Goal: Task Accomplishment & Management: Use online tool/utility

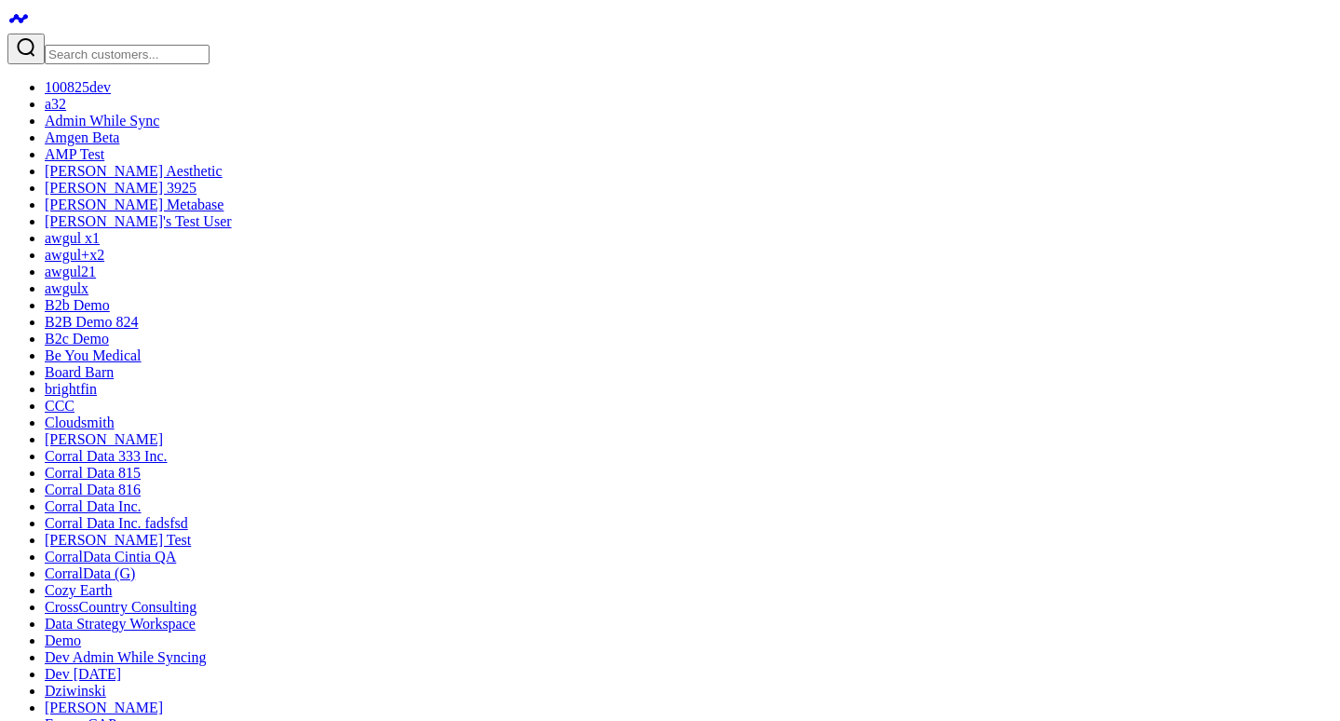
drag, startPoint x: 543, startPoint y: 443, endPoint x: 611, endPoint y: 442, distance: 68.0
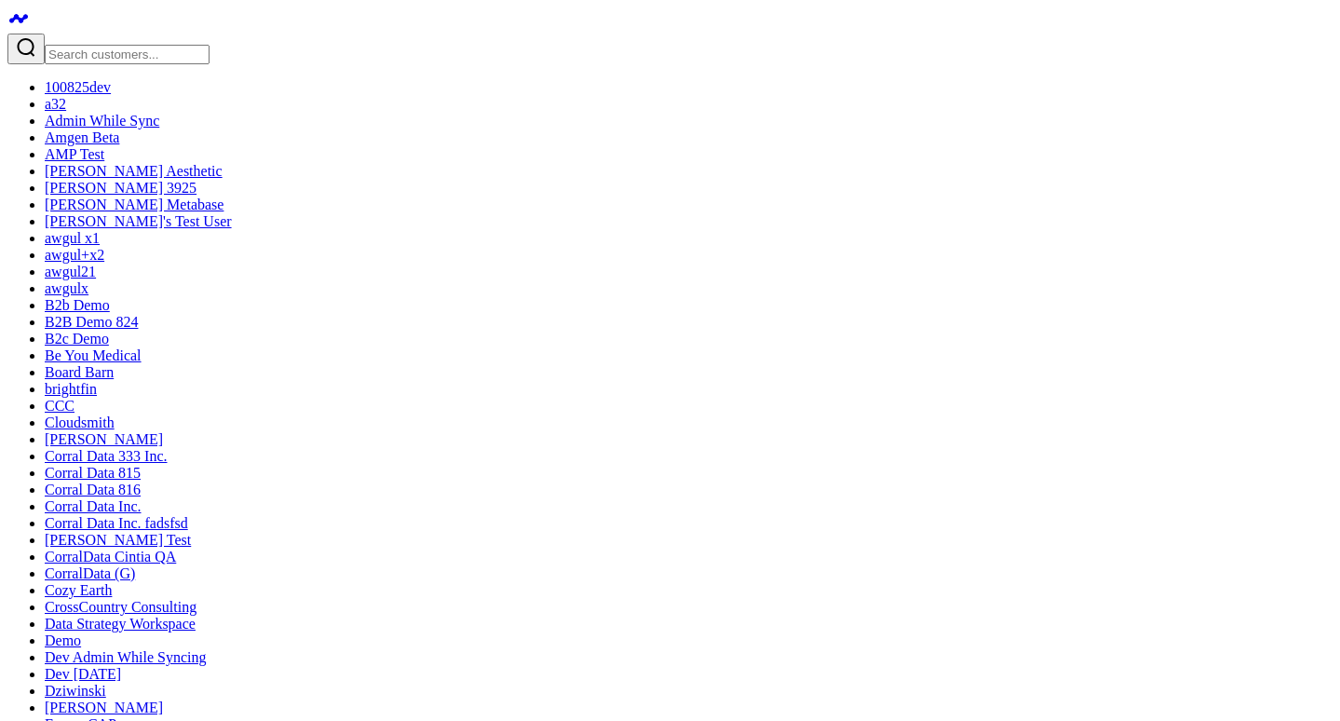
copy div "Yumi Lunar"
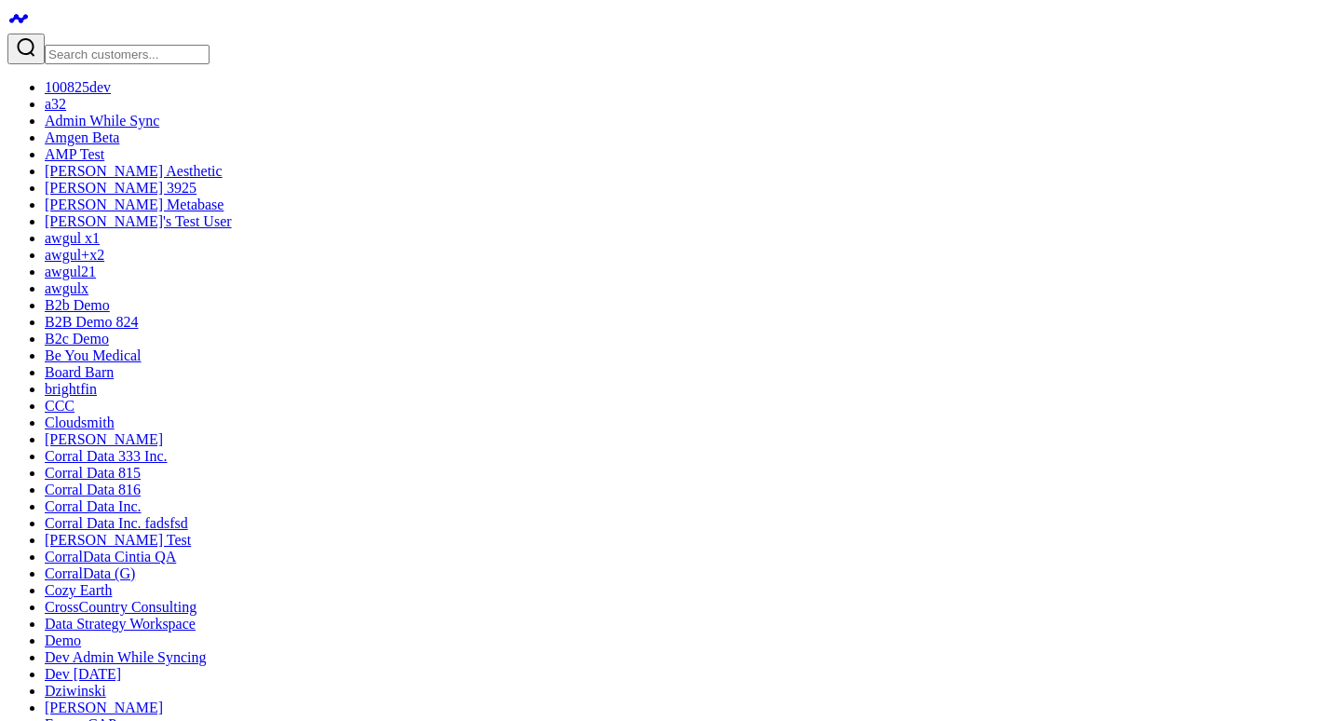
type textarea "cin"
click at [113, 45] on input "Search customers input" at bounding box center [127, 55] width 165 height 20
type input "k"
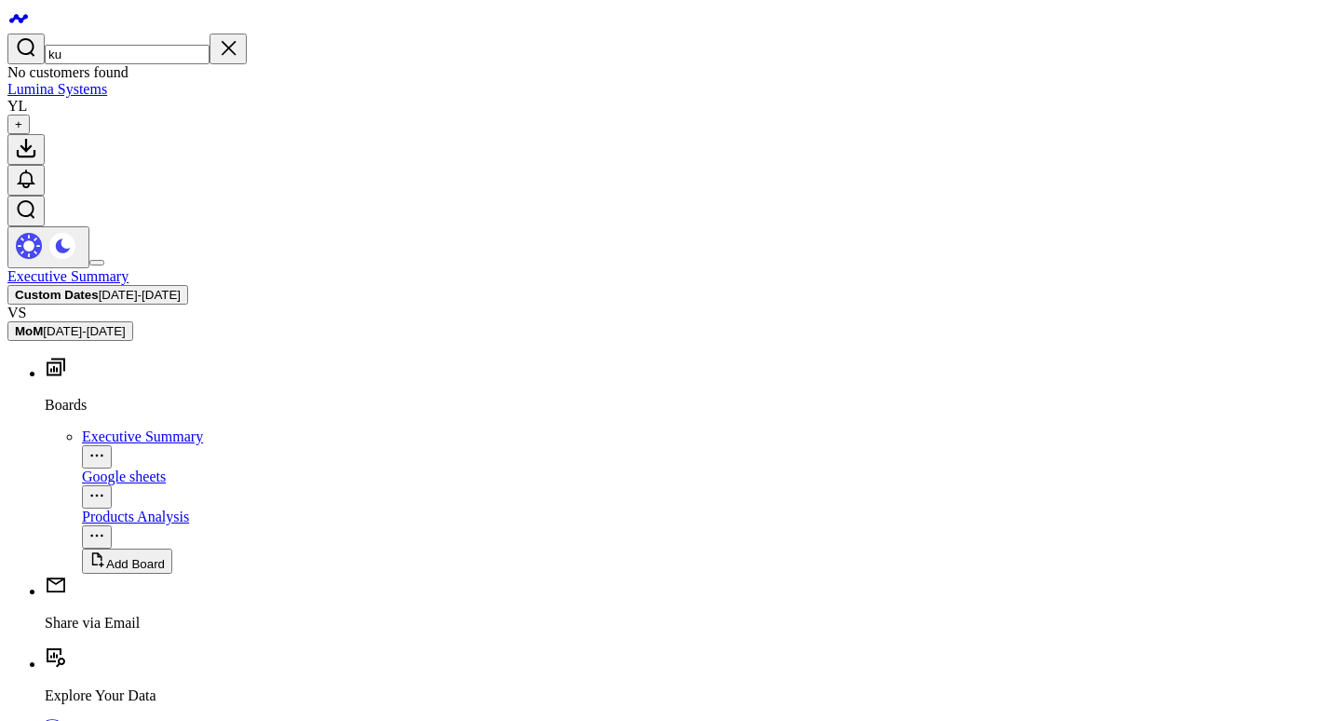
click at [134, 45] on input "ku" at bounding box center [127, 55] width 165 height 20
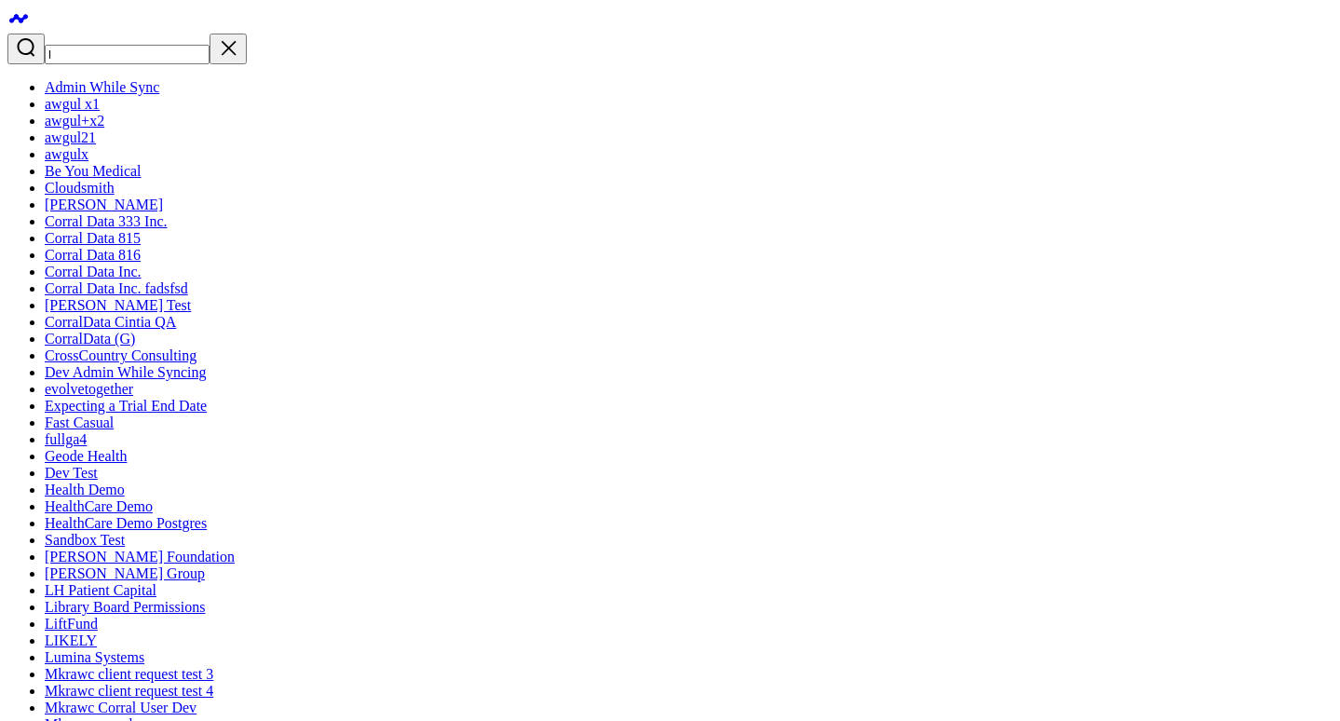
click at [135, 45] on input "l" at bounding box center [127, 55] width 165 height 20
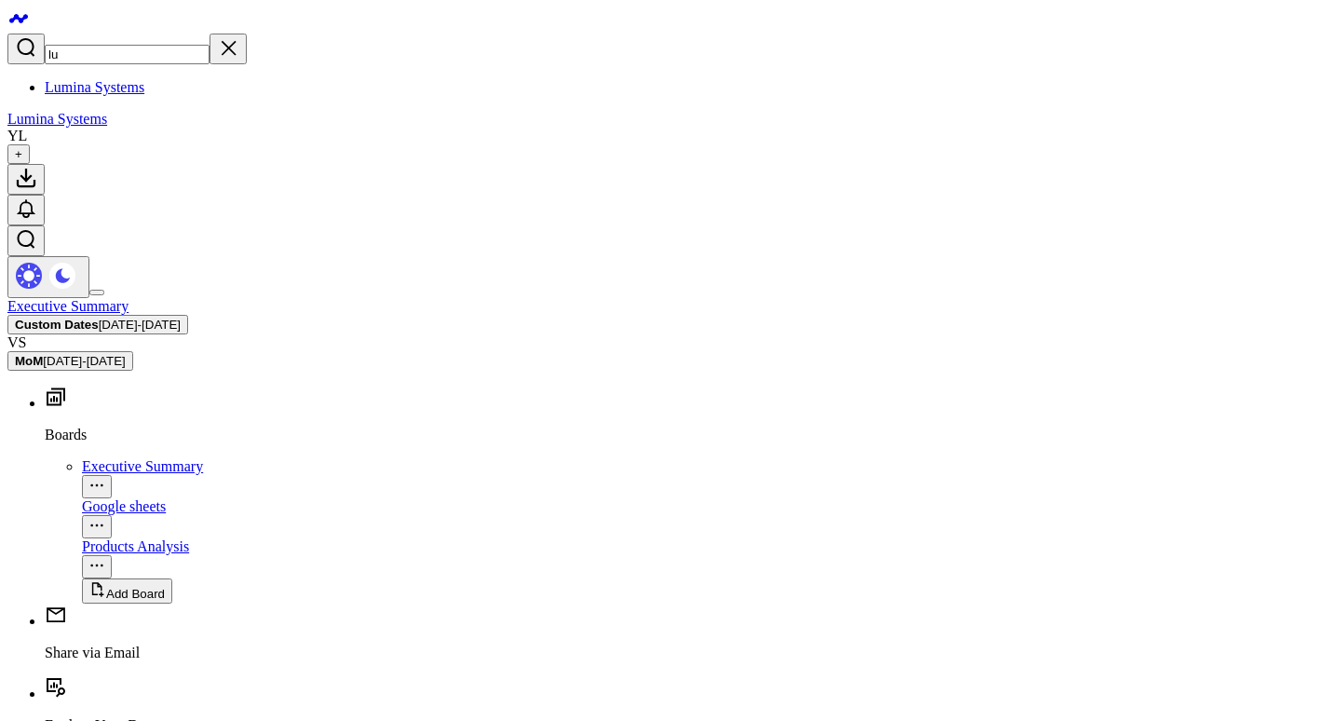
type input "lu"
click at [132, 79] on link "Lumina Systems" at bounding box center [95, 87] width 100 height 16
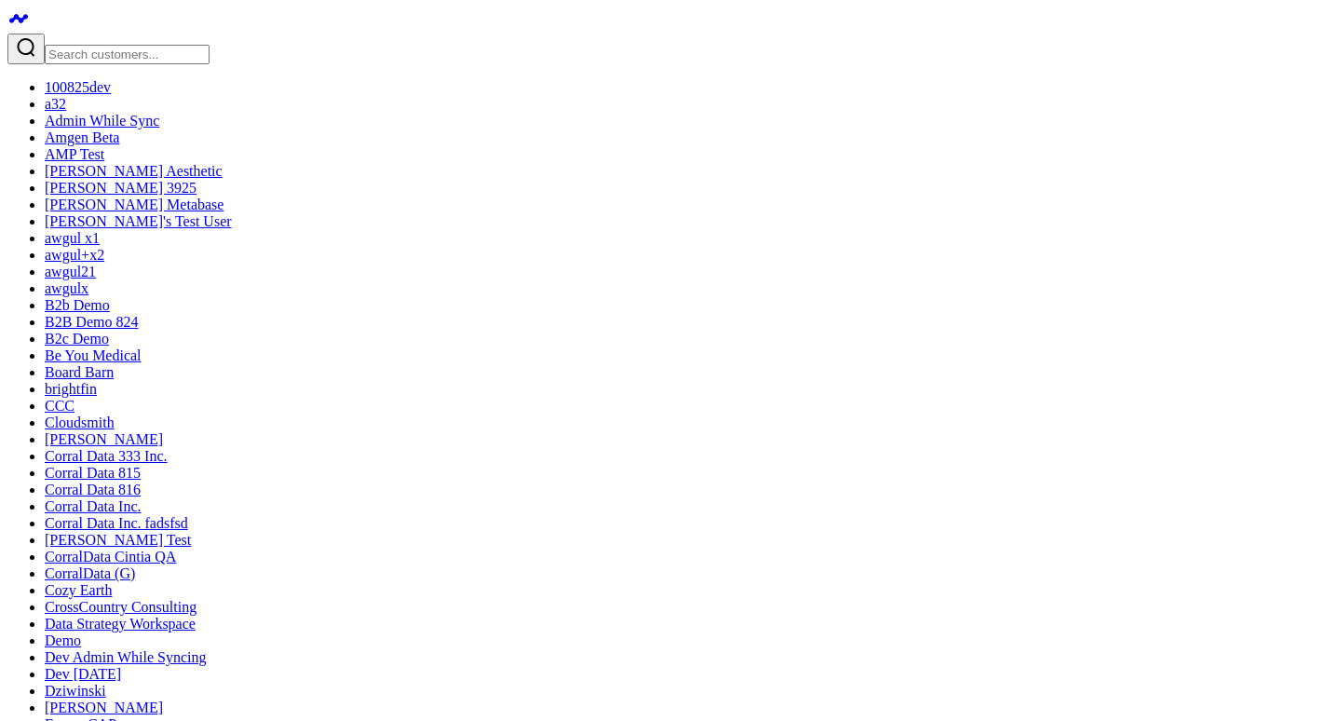
drag, startPoint x: 541, startPoint y: 394, endPoint x: 709, endPoint y: 406, distance: 168.1
drag, startPoint x: 732, startPoint y: 406, endPoint x: 537, endPoint y: 408, distance: 195.6
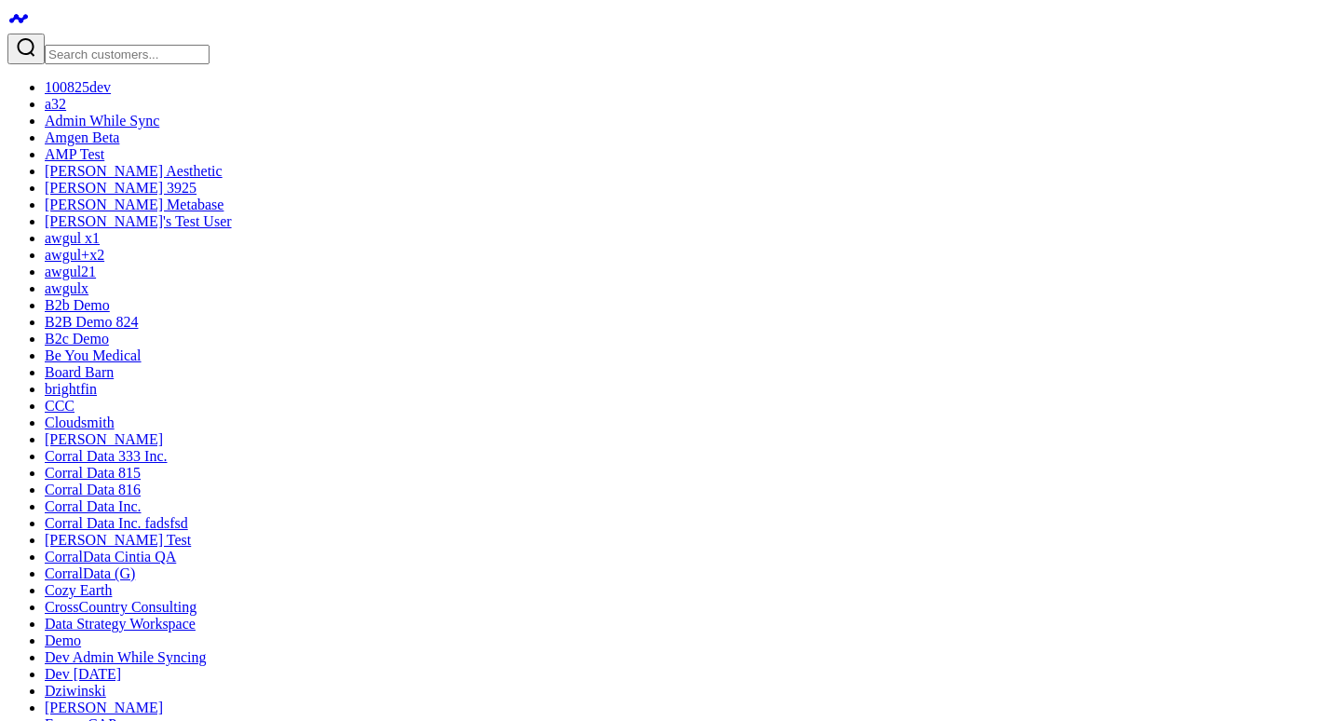
copy div "cintia+1012dev@corraldata.com"
click at [149, 45] on input "Search customers input" at bounding box center [127, 55] width 165 height 20
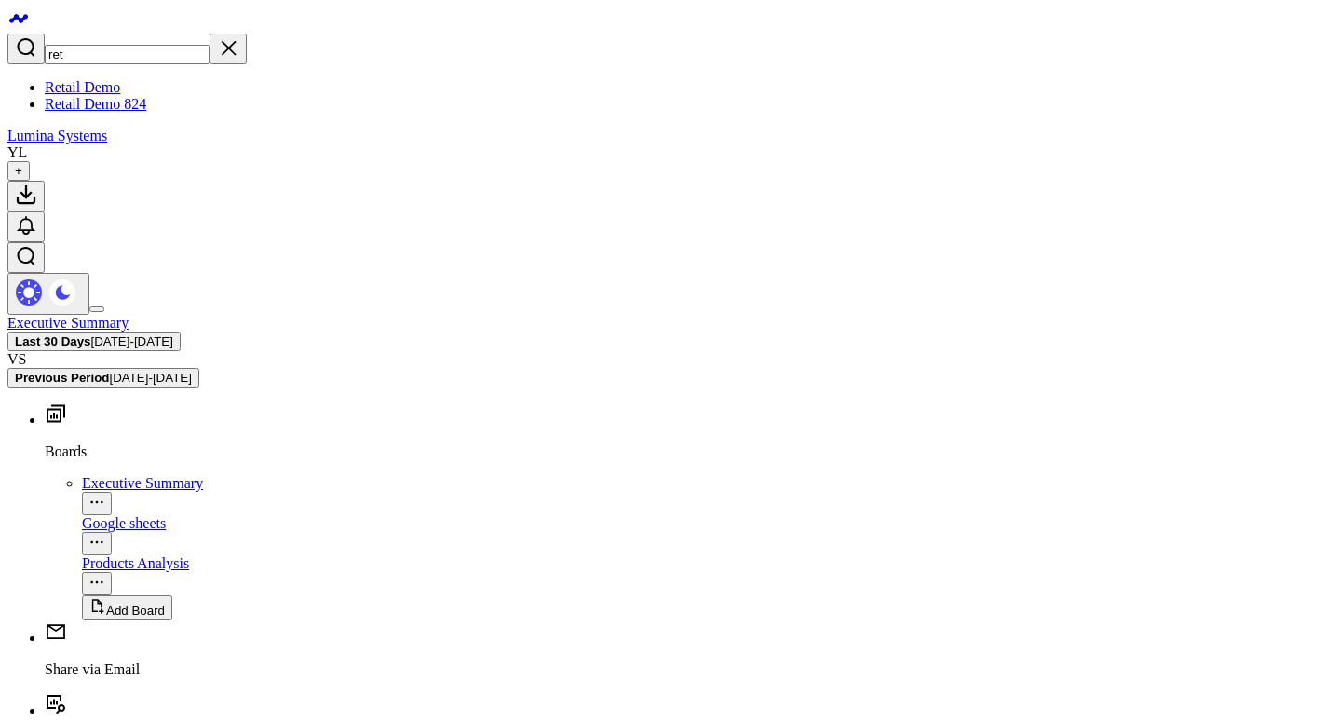
type input "ret"
click at [146, 112] on link "Retail Demo 824" at bounding box center [96, 104] width 102 height 16
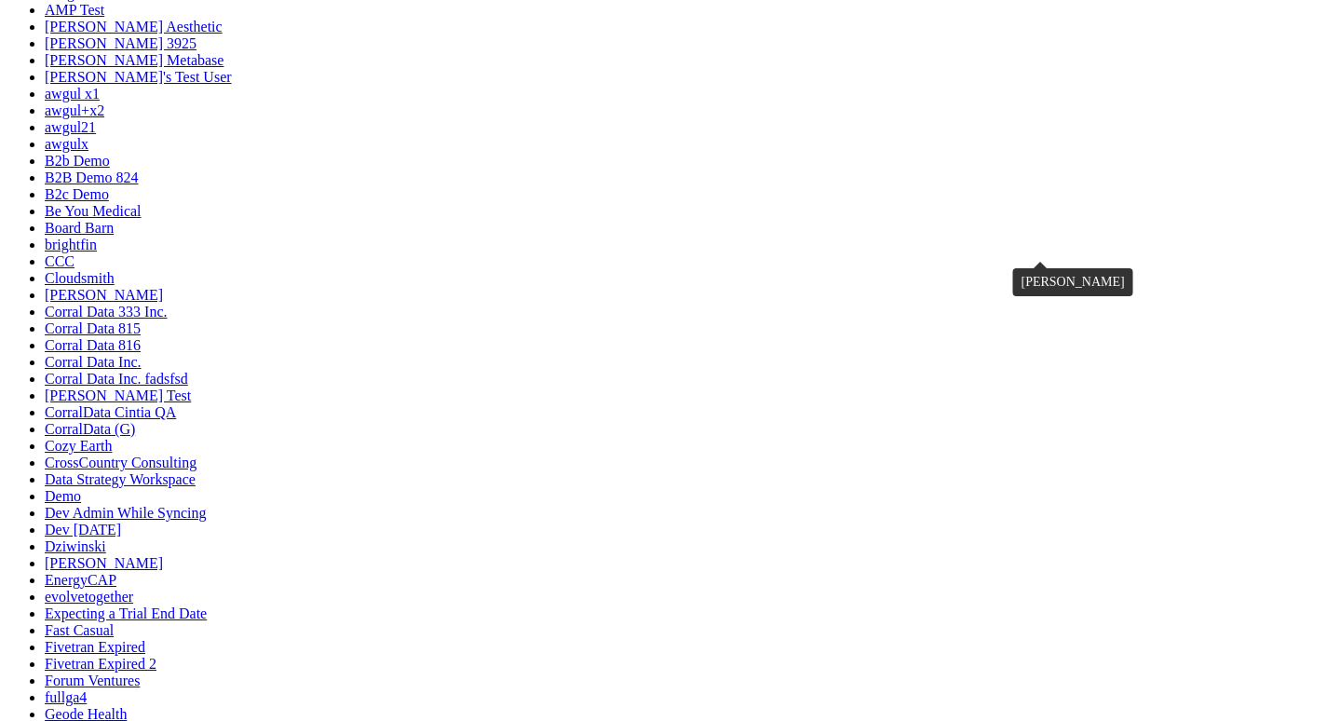
scroll to position [369, 0]
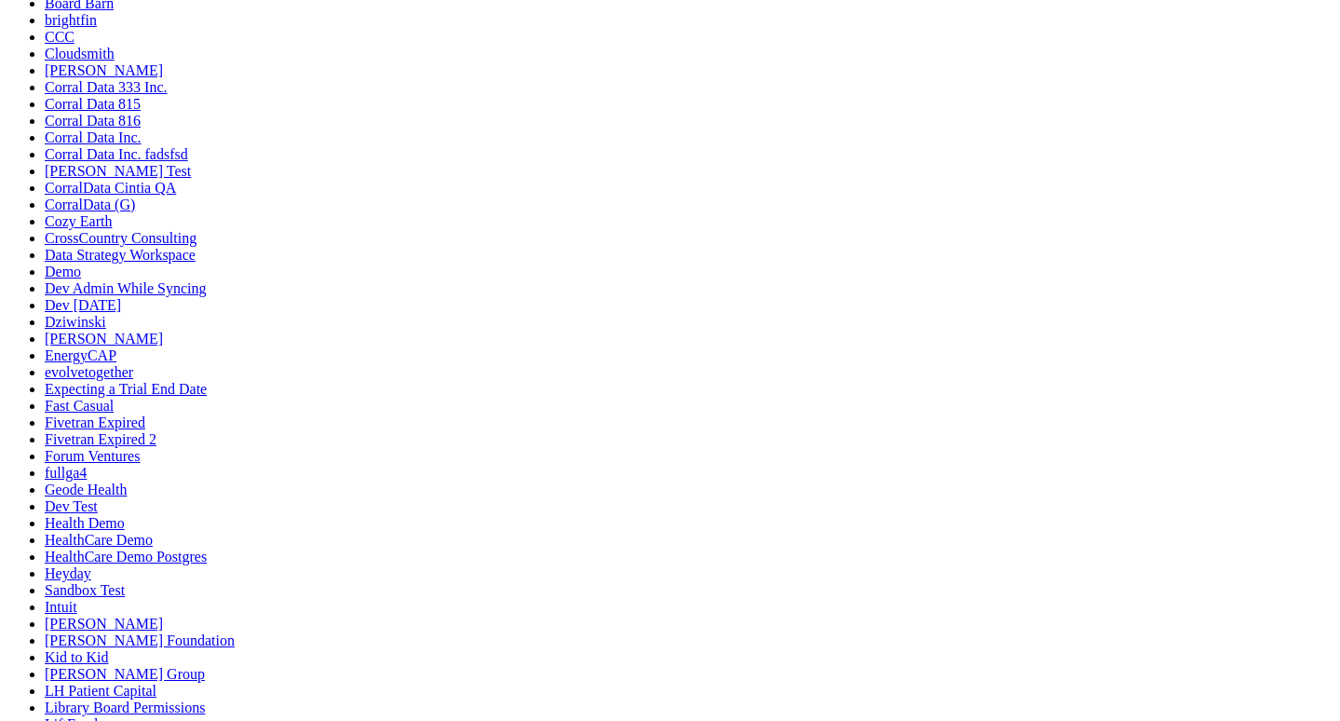
drag, startPoint x: 841, startPoint y: 265, endPoint x: 429, endPoint y: 275, distance: 411.9
drag, startPoint x: 565, startPoint y: 305, endPoint x: 855, endPoint y: 301, distance: 290.7
drag, startPoint x: 532, startPoint y: 350, endPoint x: 729, endPoint y: 357, distance: 197.6
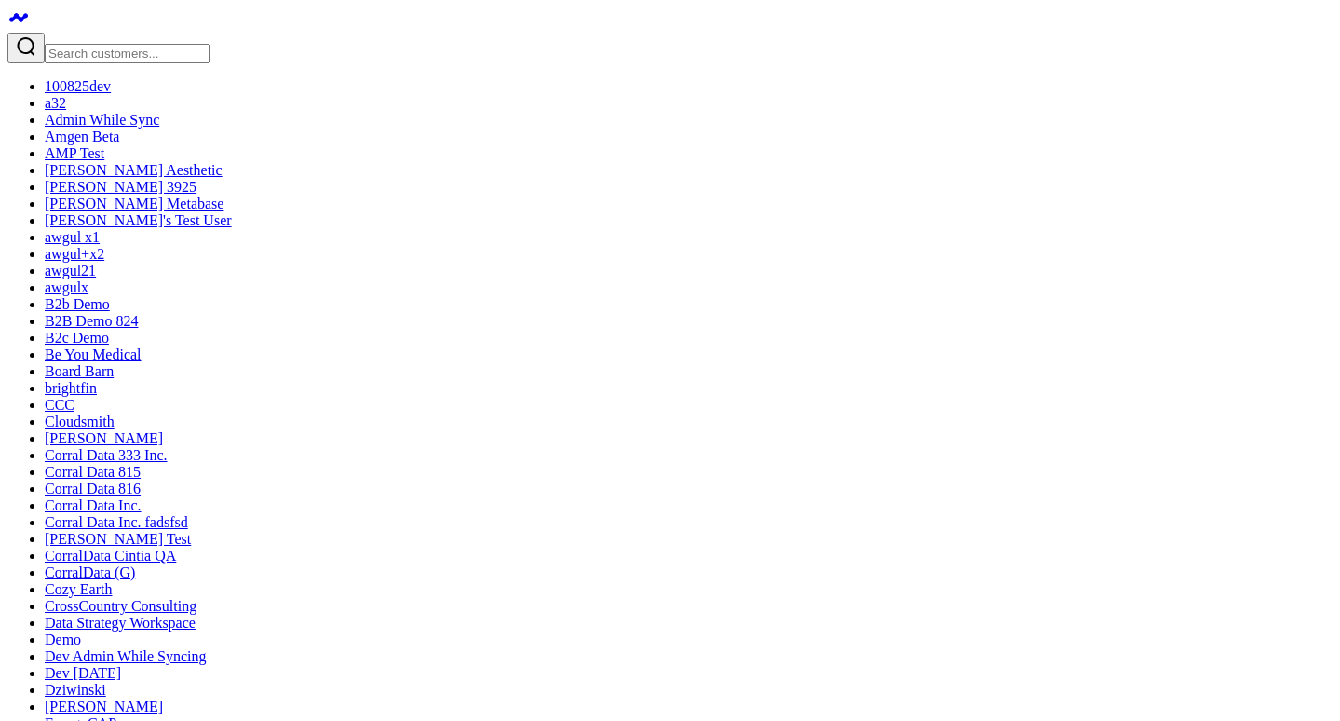
scroll to position [0, 0]
drag, startPoint x: 1064, startPoint y: 304, endPoint x: 565, endPoint y: 306, distance: 498.4
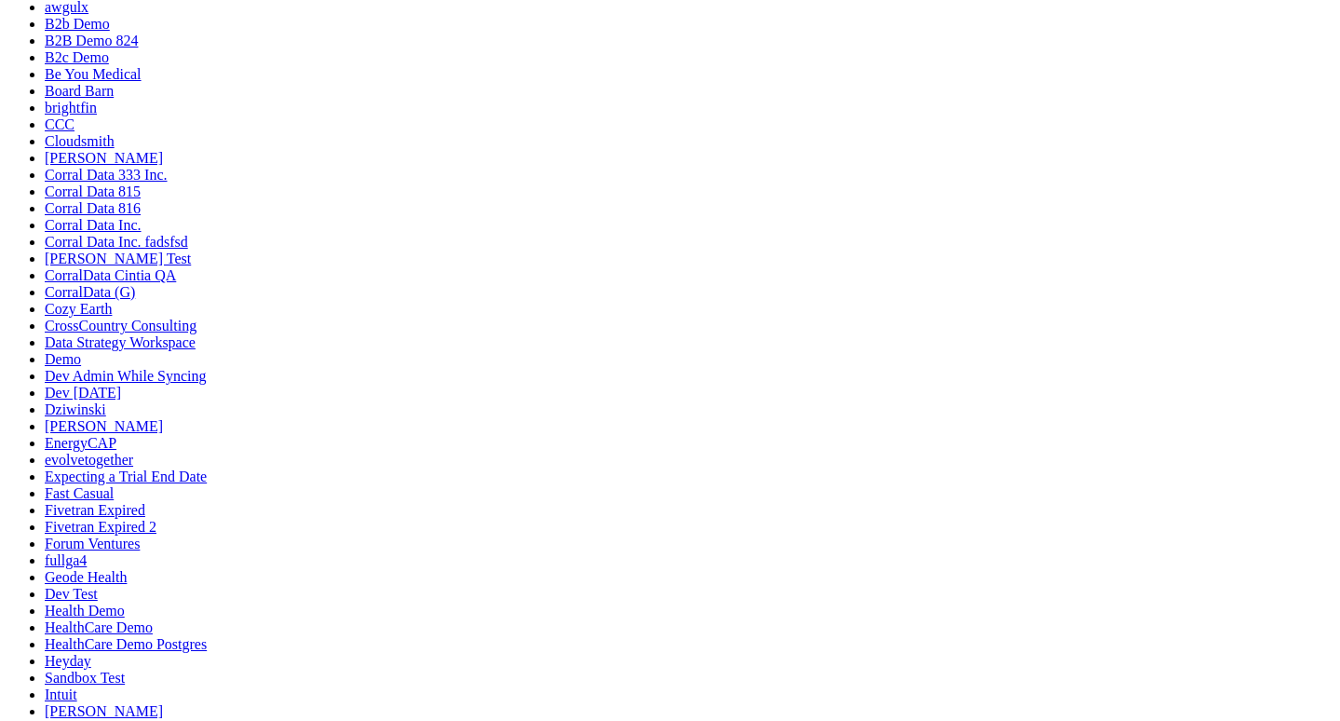
scroll to position [183, 0]
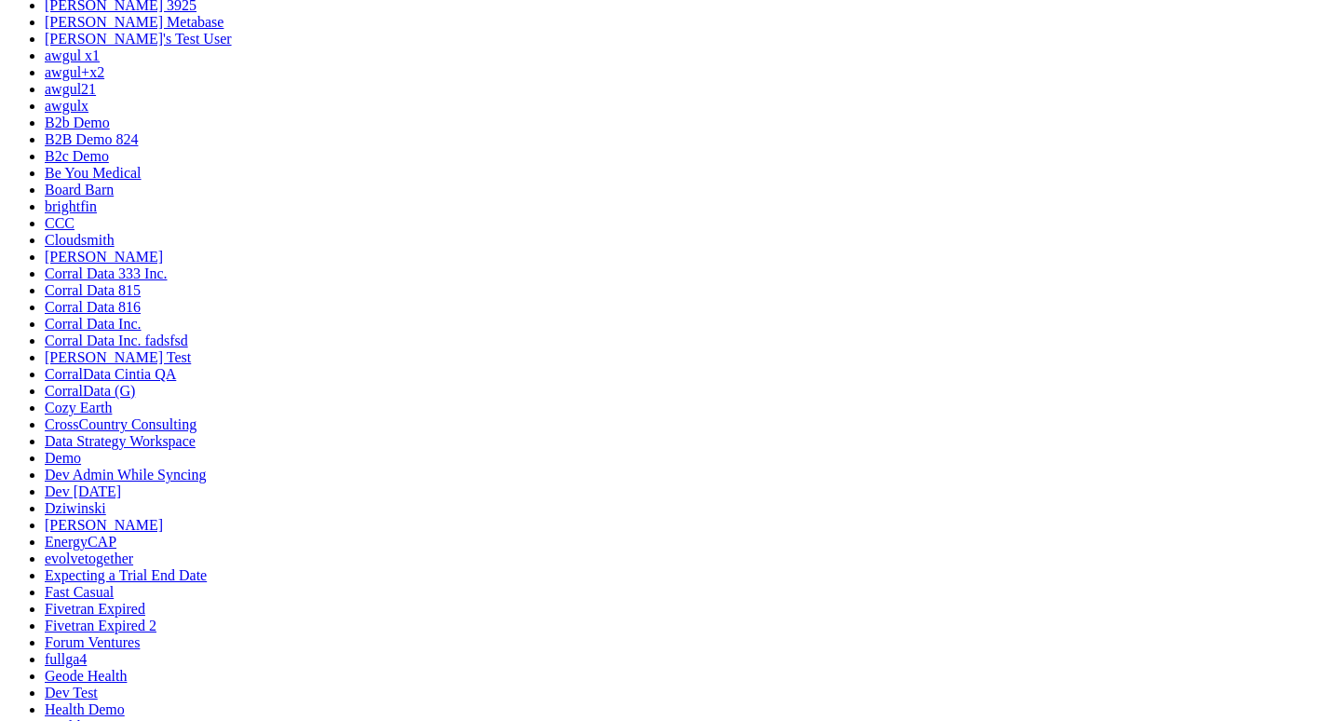
drag, startPoint x: 803, startPoint y: 398, endPoint x: 512, endPoint y: 209, distance: 346.7
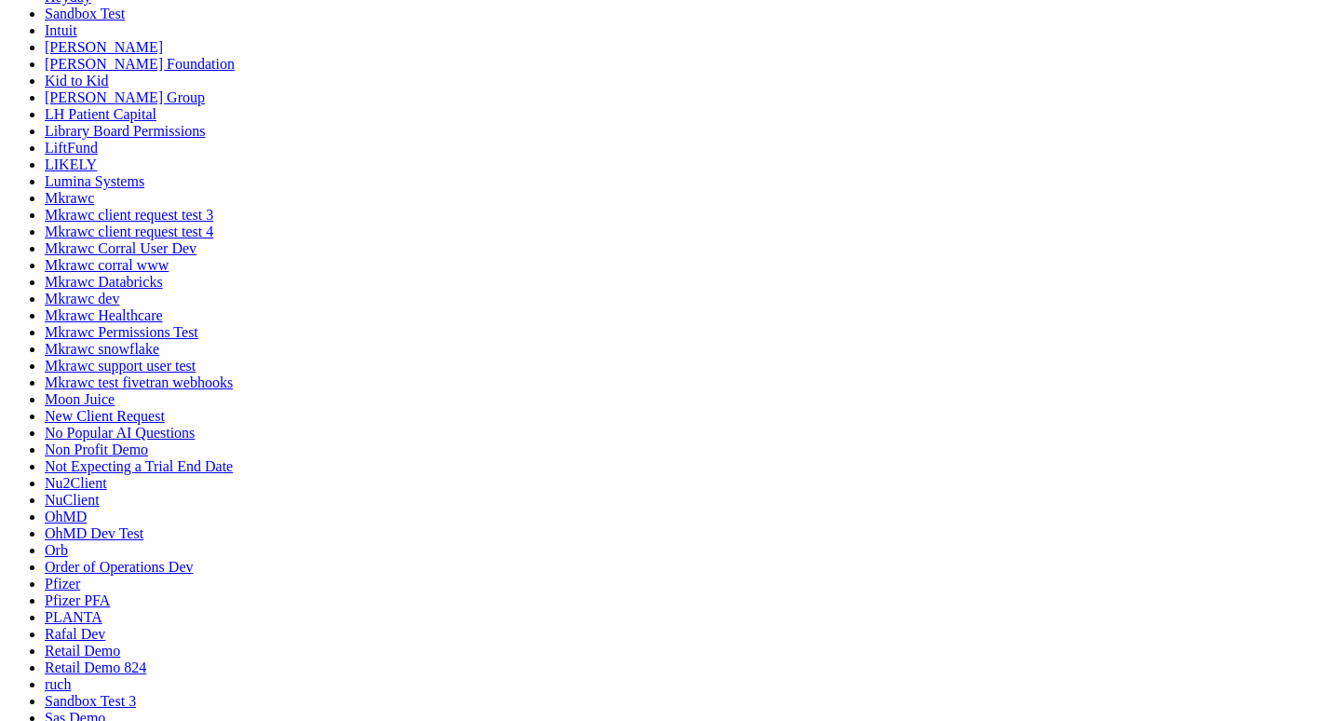
scroll to position [171, 0]
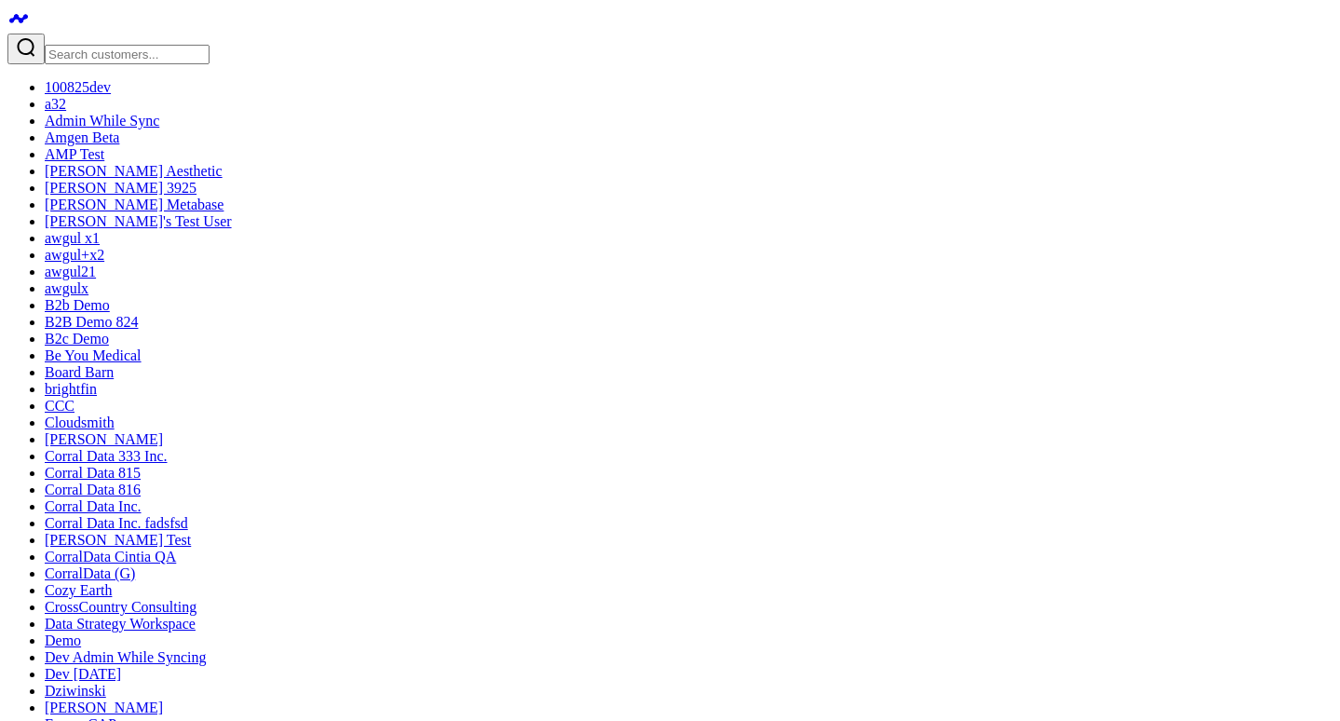
scroll to position [366, 0]
click div "Marketing"
click button "Generate Dashboard"
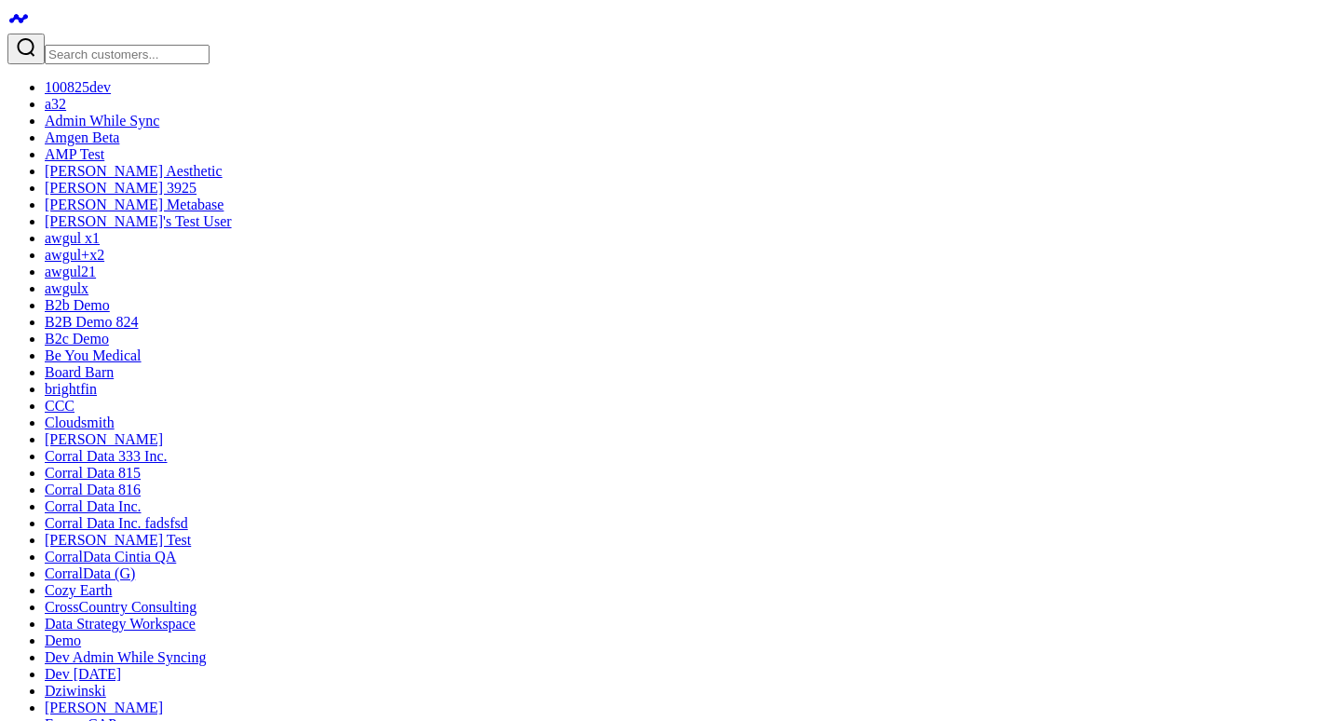
click icon
drag, startPoint x: 571, startPoint y: 279, endPoint x: 561, endPoint y: 272, distance: 12.7
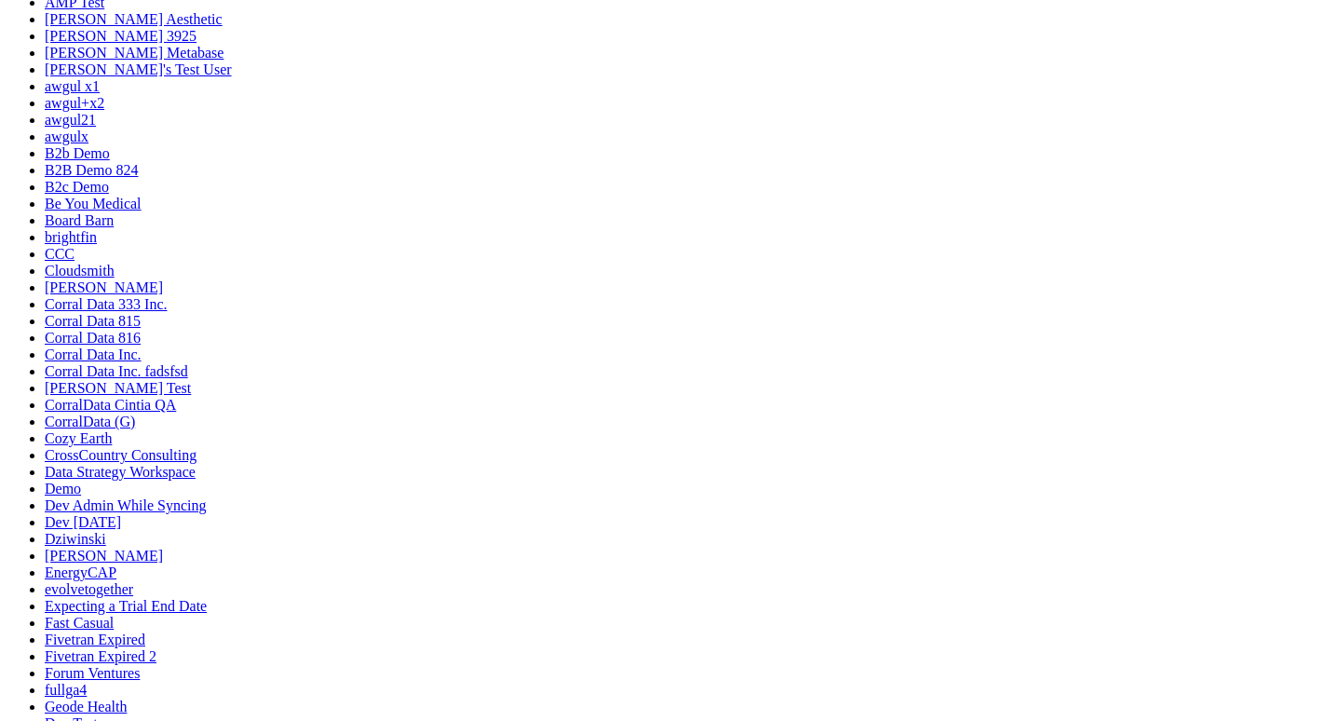
scroll to position [267, 0]
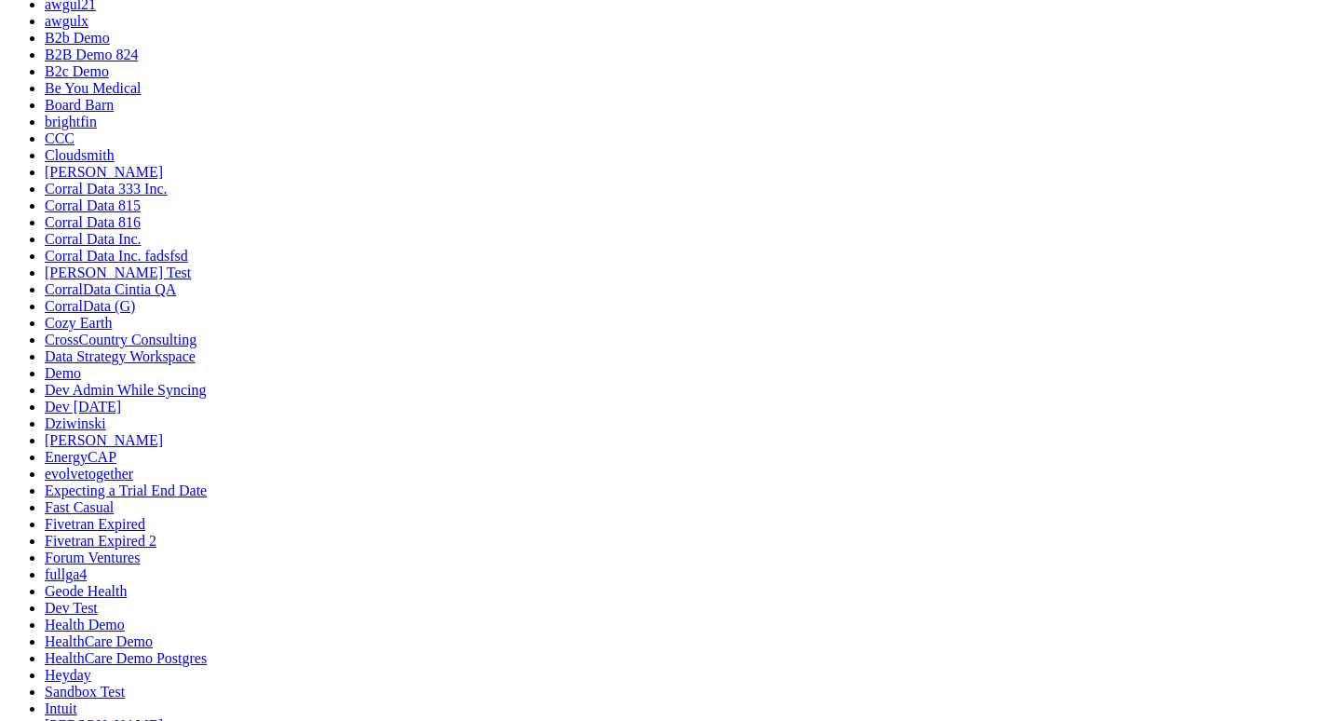
drag, startPoint x: 474, startPoint y: 607, endPoint x: 433, endPoint y: 247, distance: 362.8
click div "Campaign Spend by Channel Previous: 83.91K"
drag, startPoint x: 804, startPoint y: 644, endPoint x: 202, endPoint y: 286, distance: 700.1
click div "Campaign Performance Table Campaign Name Medium Source Total Impressions Change…"
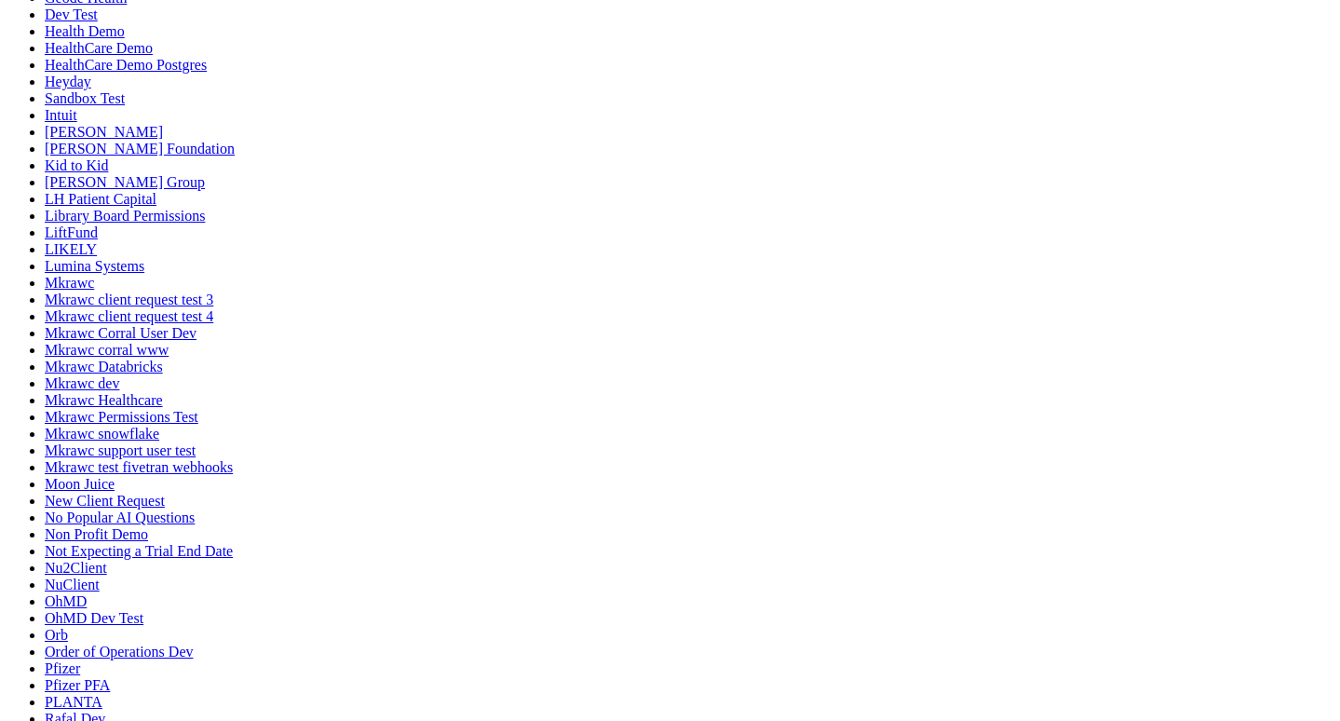
scroll to position [789, 0]
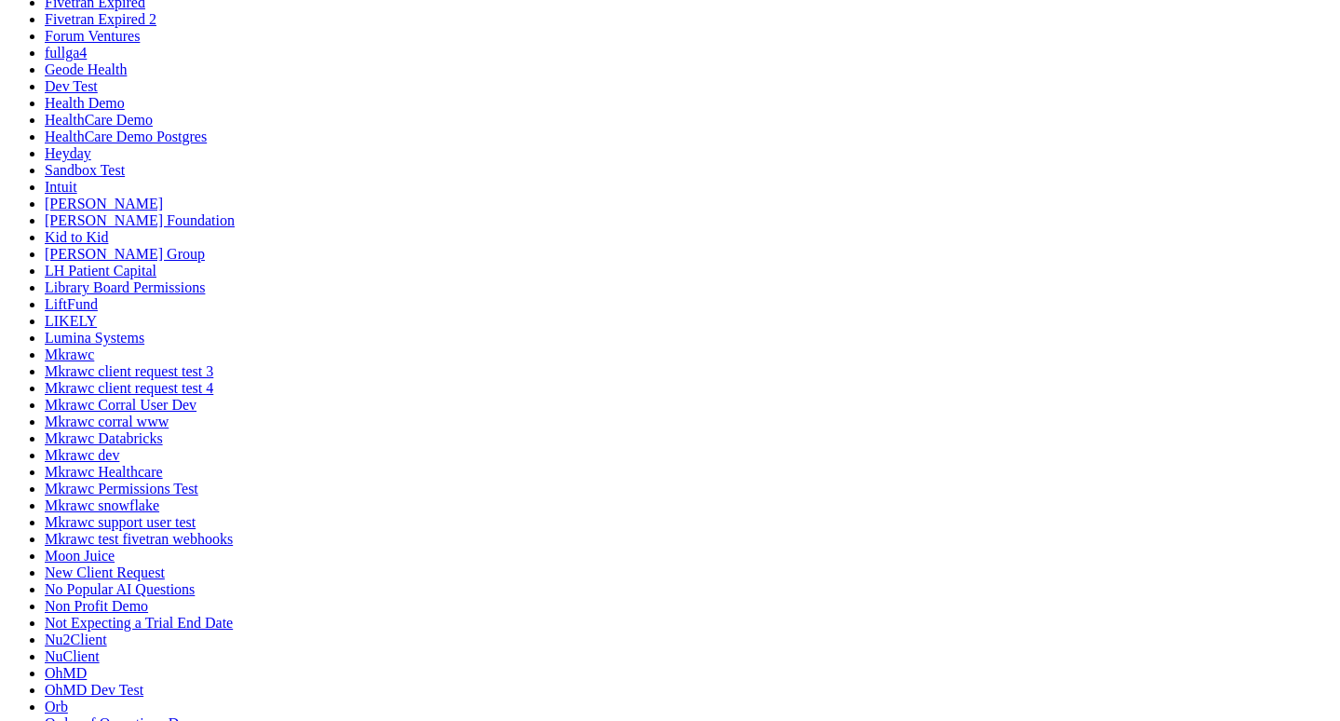
scroll to position [113, 0]
